Goal: Find specific page/section: Find specific page/section

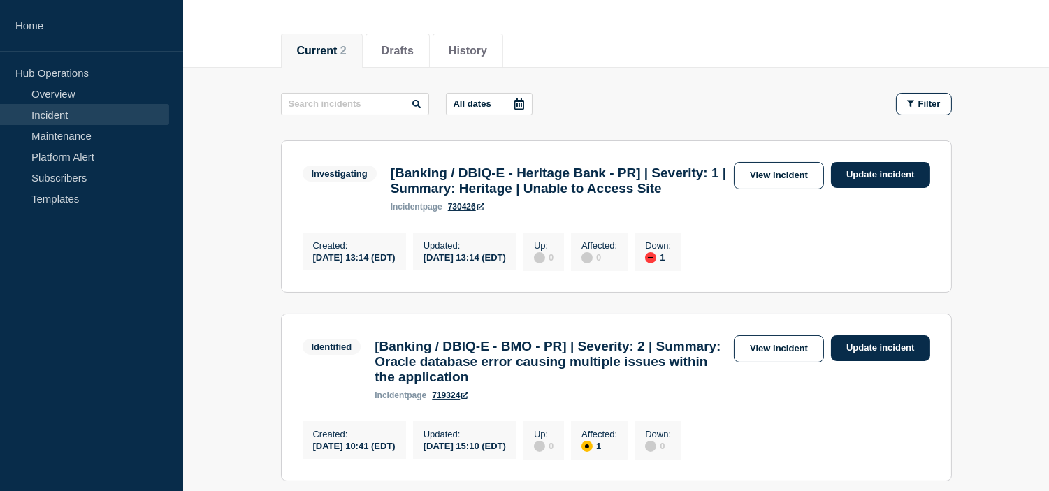
scroll to position [150, 0]
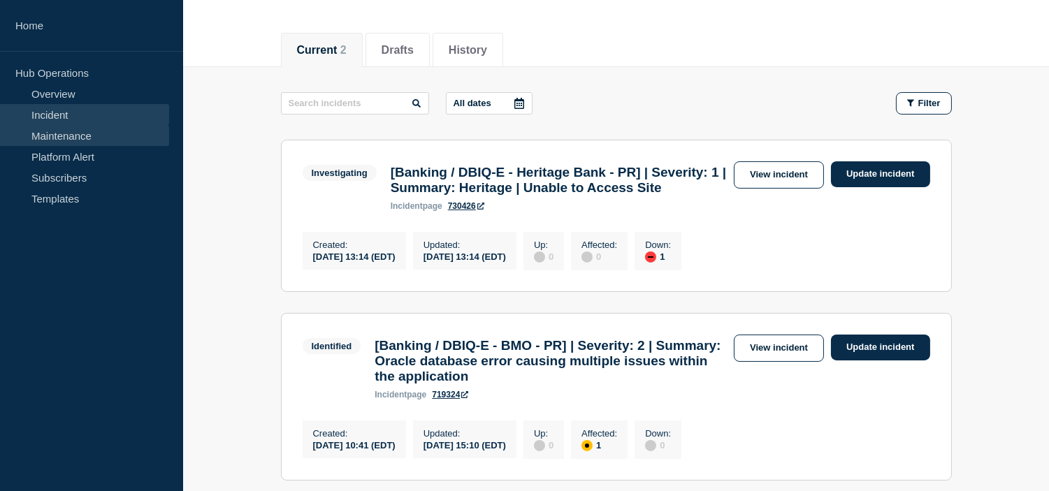
click at [91, 136] on link "Maintenance" at bounding box center [84, 135] width 169 height 21
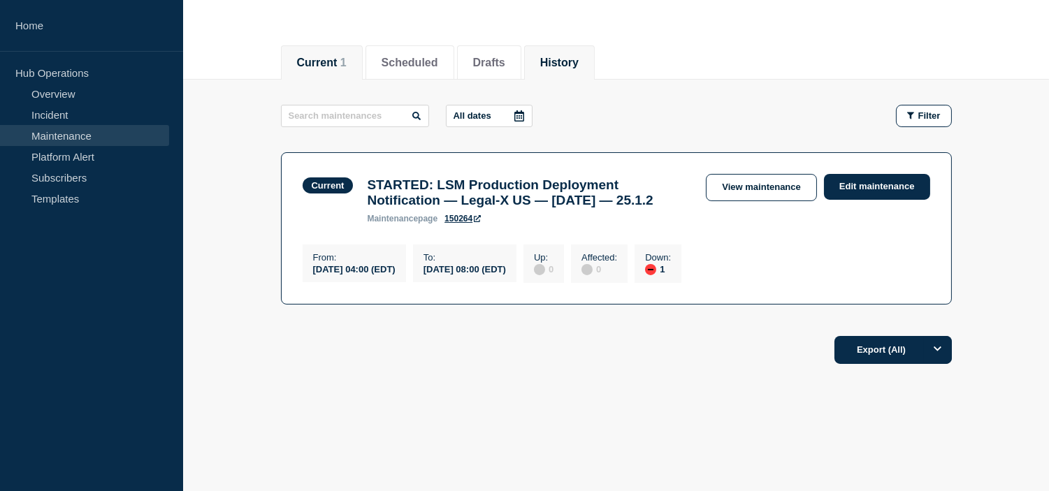
scroll to position [163, 0]
click at [409, 57] on button "Scheduled" at bounding box center [410, 63] width 57 height 13
